Goal: Task Accomplishment & Management: Manage account settings

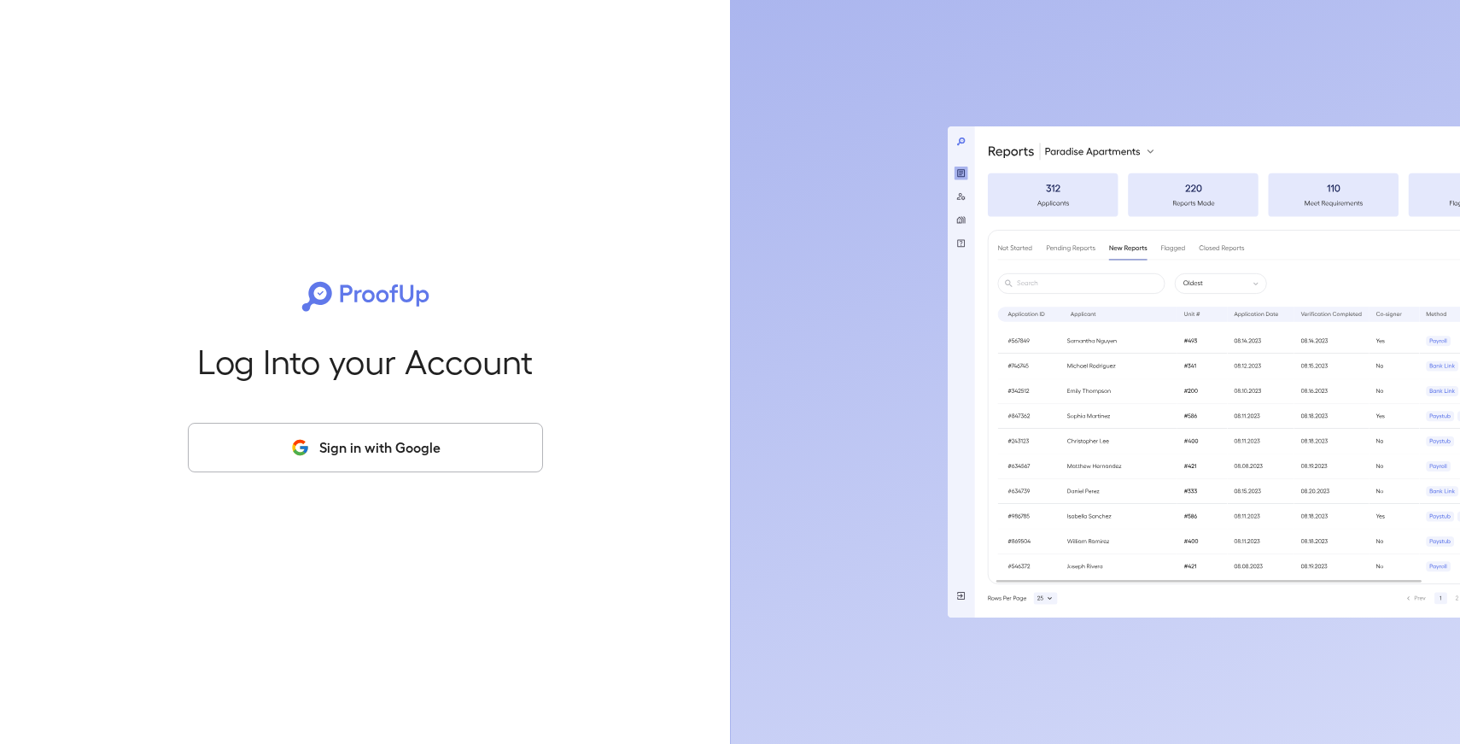
click at [325, 470] on button "Sign in with Google" at bounding box center [365, 448] width 355 height 50
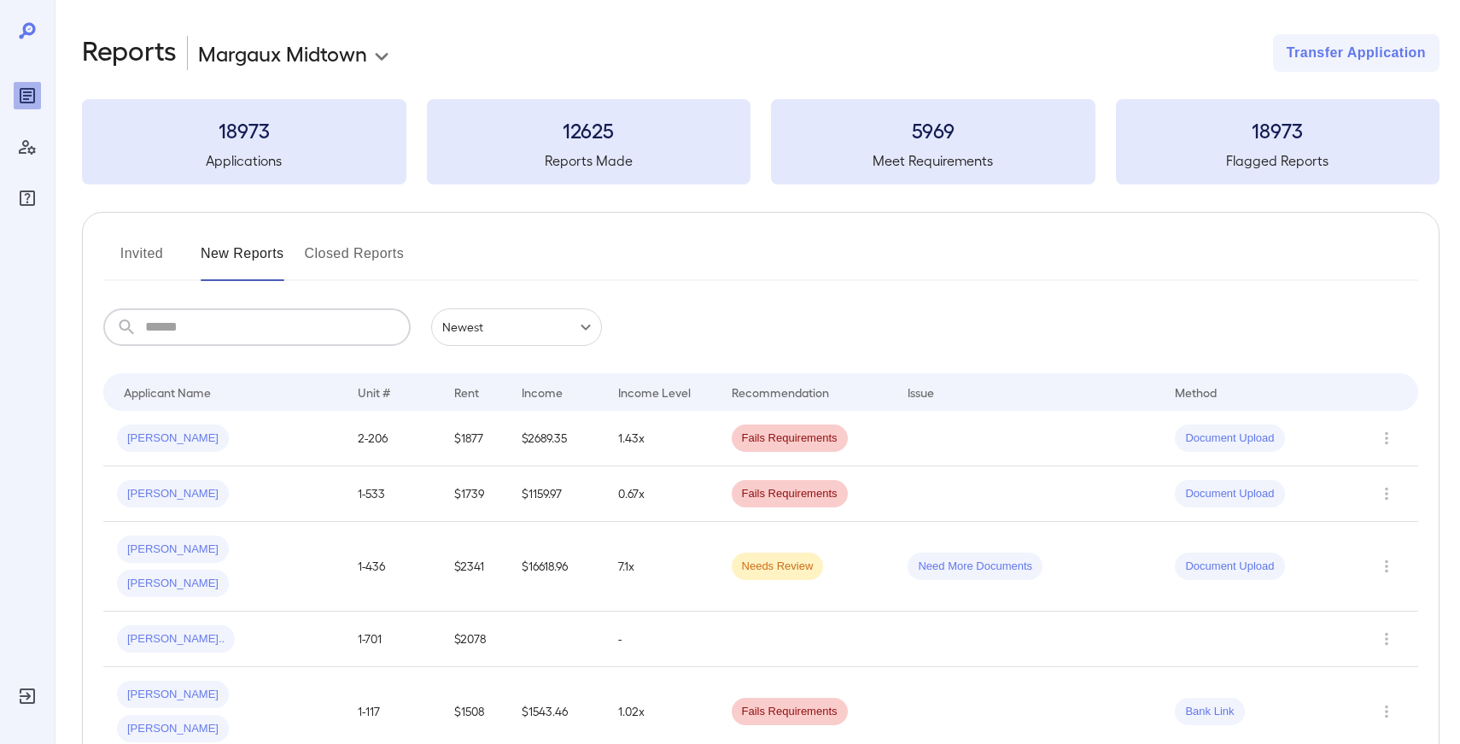
click at [195, 327] on input "text" at bounding box center [278, 327] width 266 height 38
click at [464, 264] on div "Invited New Reports Closed Reports" at bounding box center [760, 260] width 1315 height 41
click at [264, 319] on input "text" at bounding box center [278, 327] width 266 height 38
click at [472, 274] on div "Invited New Reports Closed Reports" at bounding box center [760, 260] width 1315 height 41
click at [301, 339] on input "text" at bounding box center [278, 327] width 266 height 38
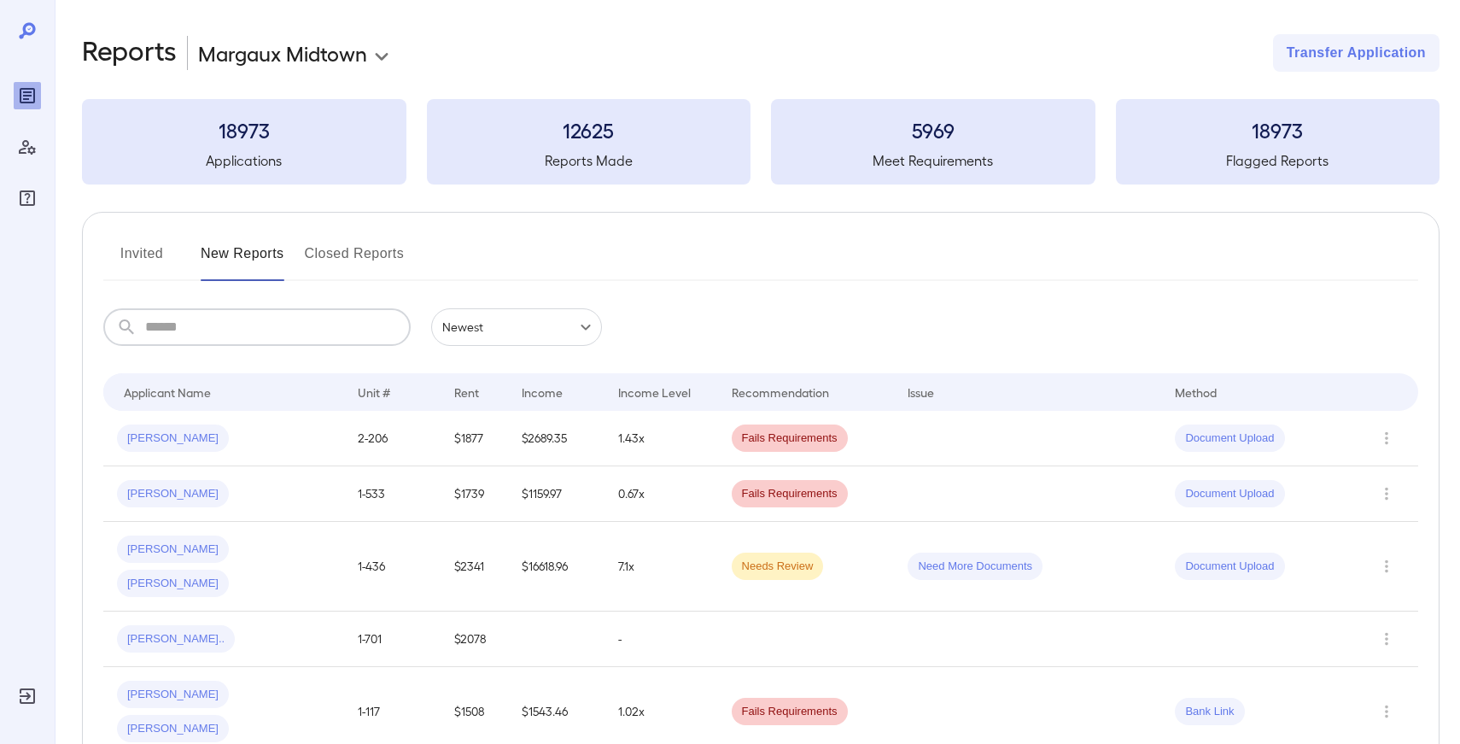
click at [475, 267] on div "Invited New Reports Closed Reports" at bounding box center [760, 260] width 1315 height 41
click at [333, 323] on input "text" at bounding box center [278, 327] width 266 height 38
click at [462, 271] on div "Invited New Reports Closed Reports" at bounding box center [760, 260] width 1315 height 41
click at [244, 311] on input "text" at bounding box center [278, 327] width 266 height 38
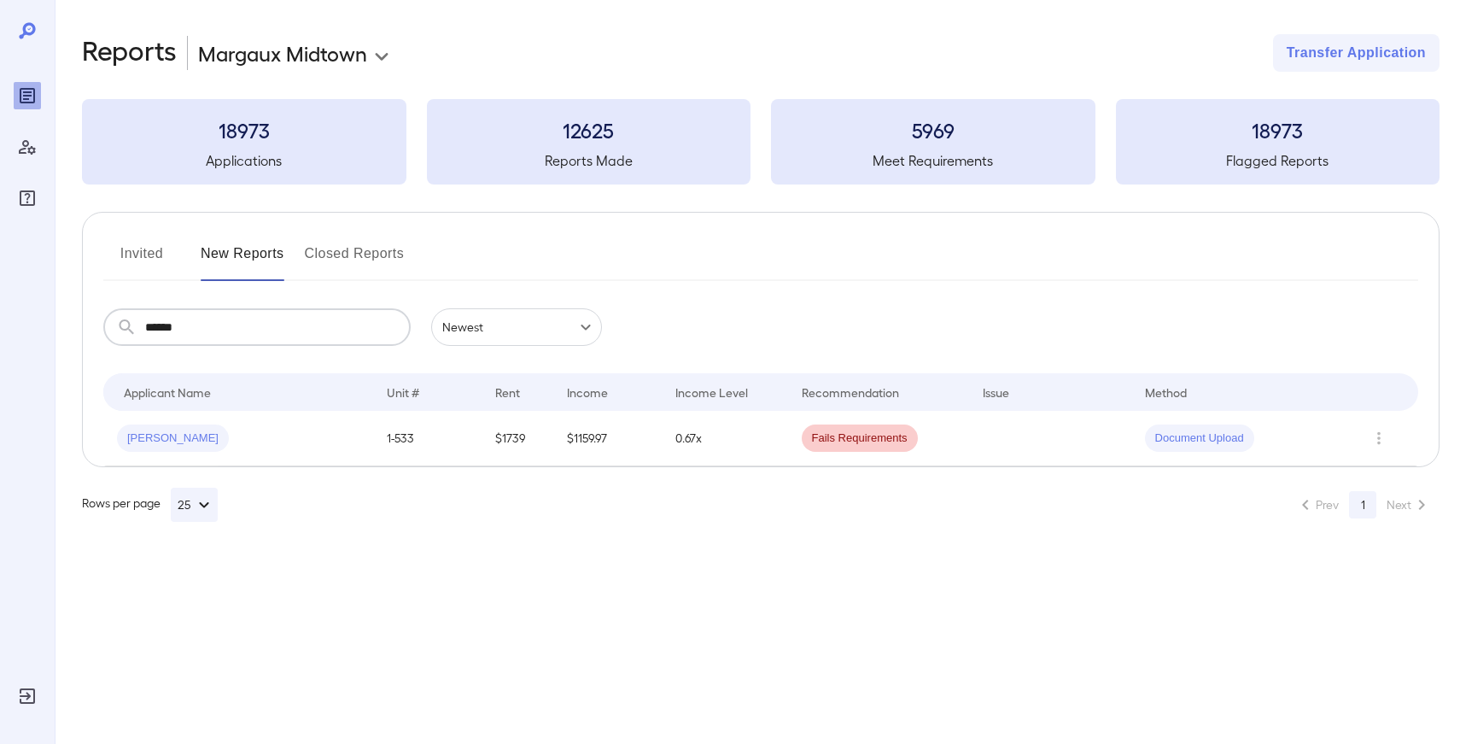
type input "*******"
click at [155, 457] on td "[PERSON_NAME]" at bounding box center [238, 438] width 270 height 55
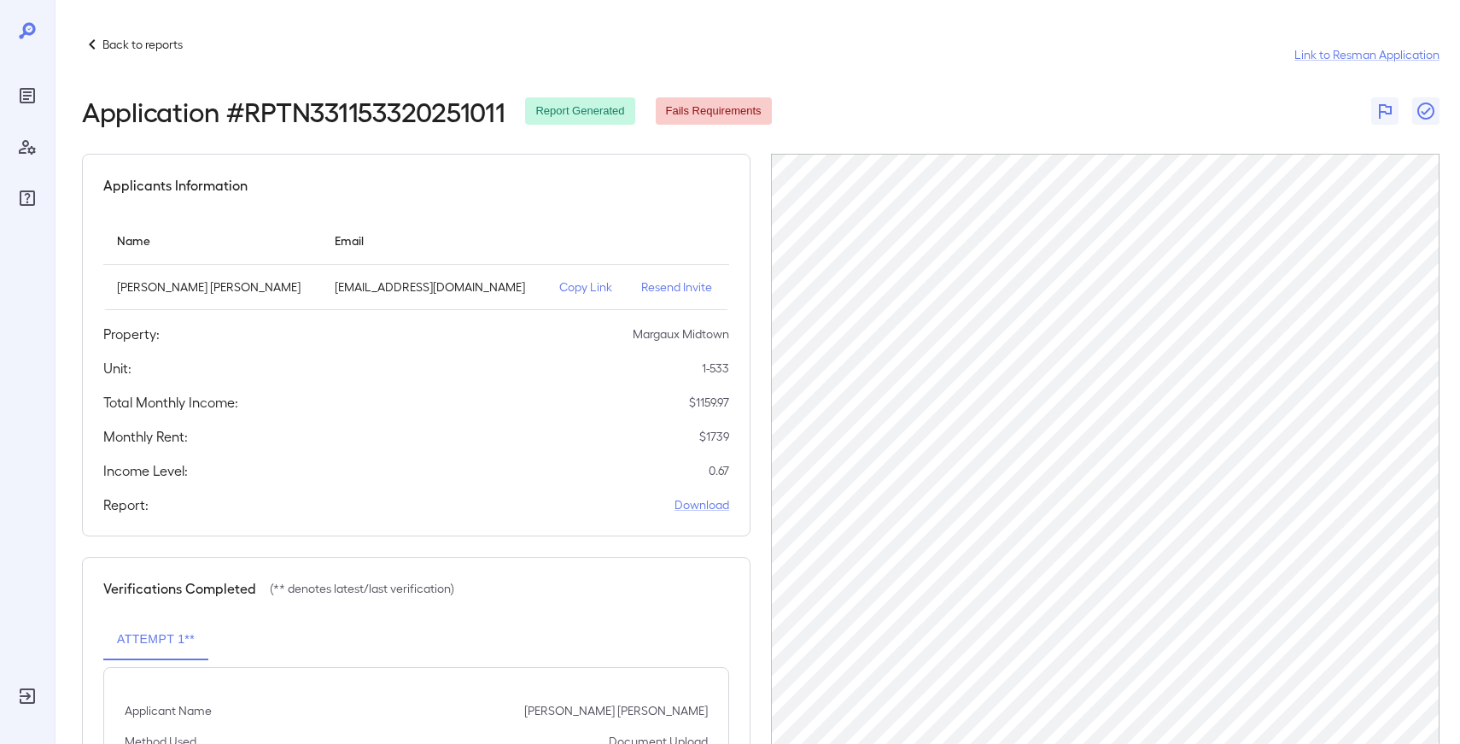
click at [641, 287] on p "Resend Invite" at bounding box center [678, 286] width 74 height 17
